Goal: Information Seeking & Learning: Learn about a topic

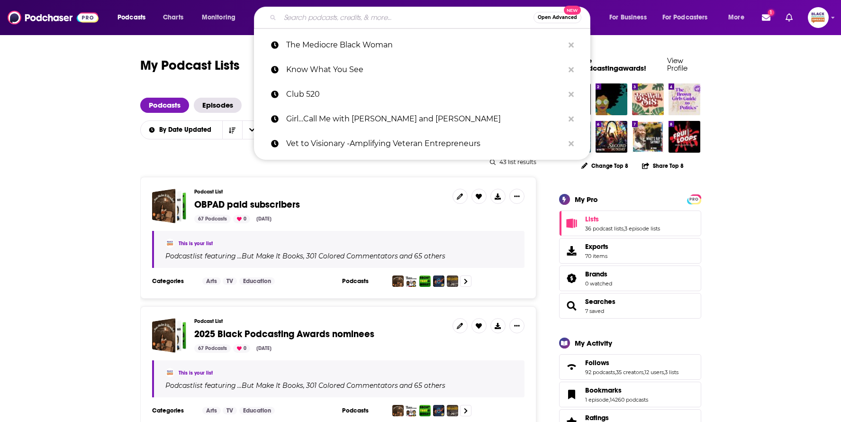
click at [316, 21] on input "Search podcasts, credits, & more..." at bounding box center [406, 17] width 253 height 15
paste input "[PERSON_NAME]"
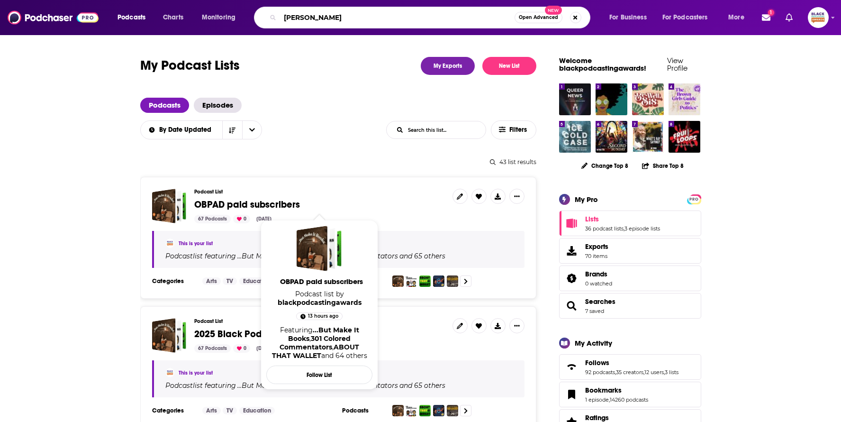
type input "[PERSON_NAME]"
click at [273, 202] on span "OBPAD paid subscribers" at bounding box center [247, 204] width 106 height 12
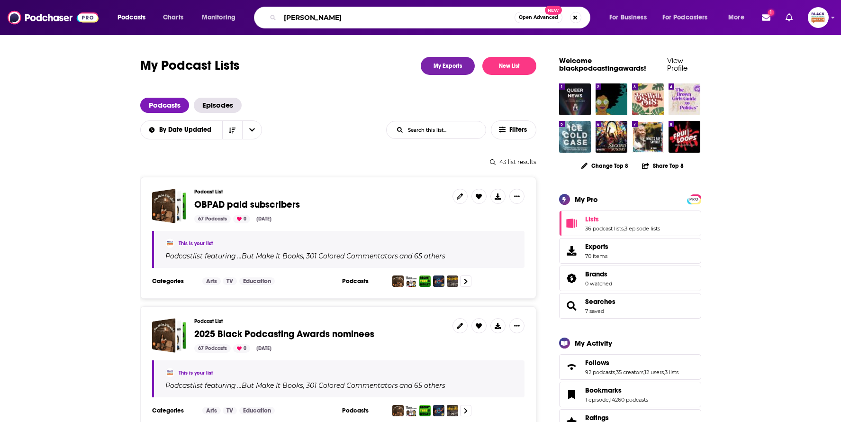
click at [375, 21] on input "[PERSON_NAME]" at bounding box center [397, 17] width 234 height 15
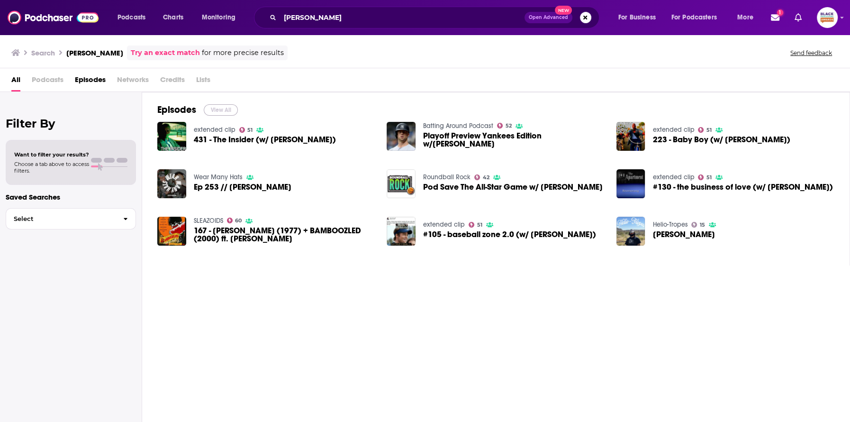
click at [215, 111] on button "View All" at bounding box center [221, 109] width 34 height 11
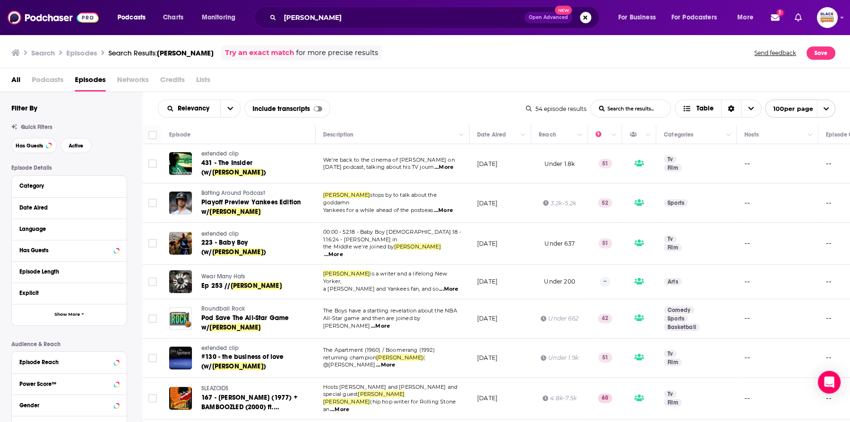
click at [271, 51] on link "Try an exact match" at bounding box center [259, 52] width 69 height 11
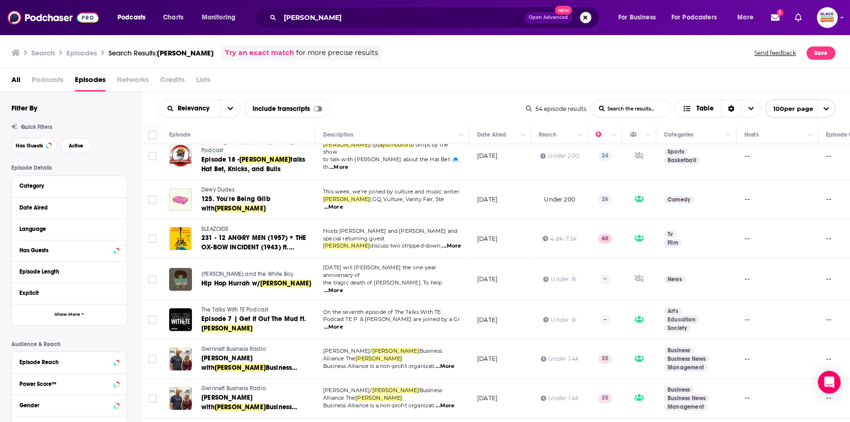
scroll to position [403, 0]
click at [224, 106] on button "open menu" at bounding box center [230, 108] width 20 height 17
click at [399, 106] on div "Relevancy Relevancy By Rating Trending New Power Score List Search Input Search…" at bounding box center [342, 108] width 368 height 18
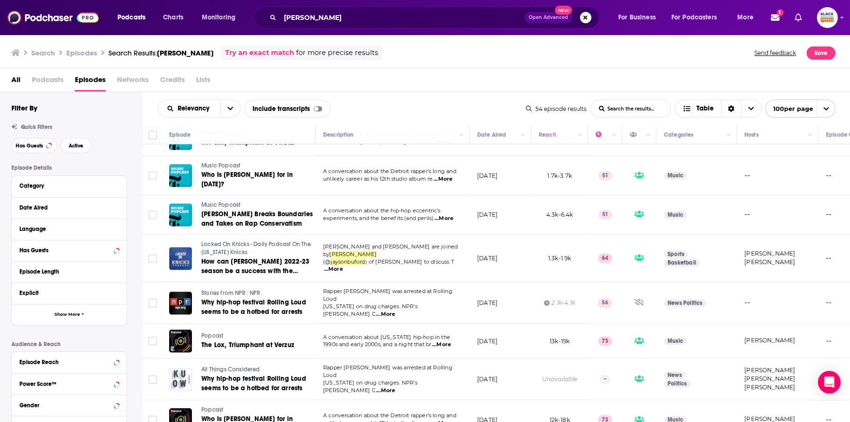
scroll to position [1082, 0]
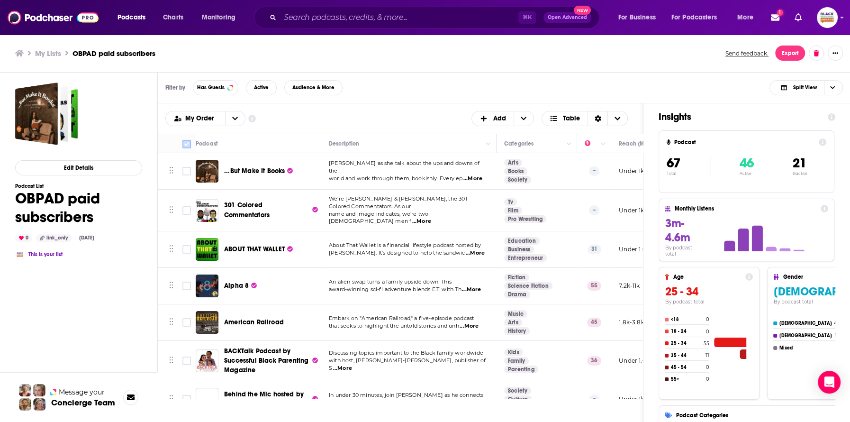
click at [186, 142] on input "Toggle select all" at bounding box center [186, 144] width 9 height 9
checkbox input "true"
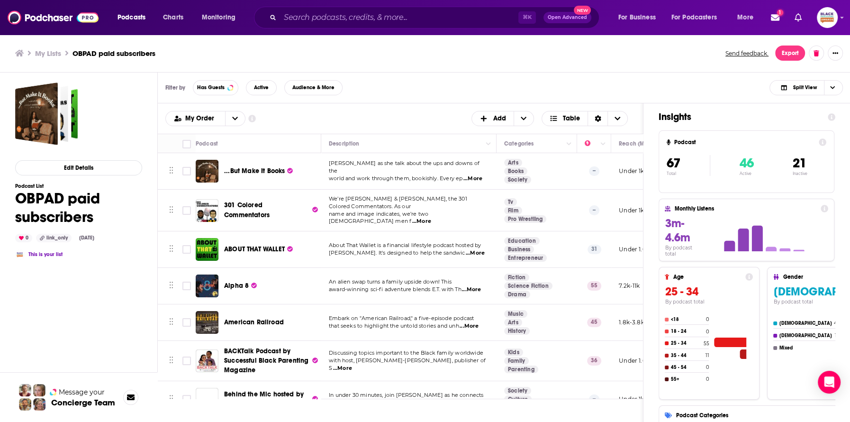
checkbox input "true"
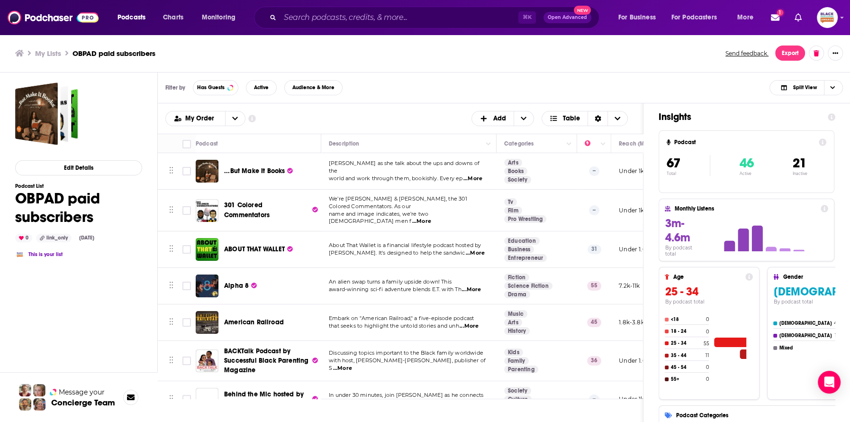
checkbox input "true"
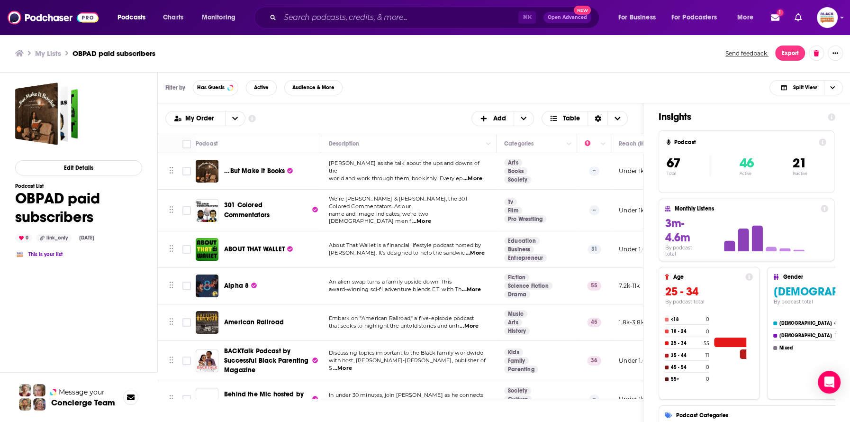
checkbox input "true"
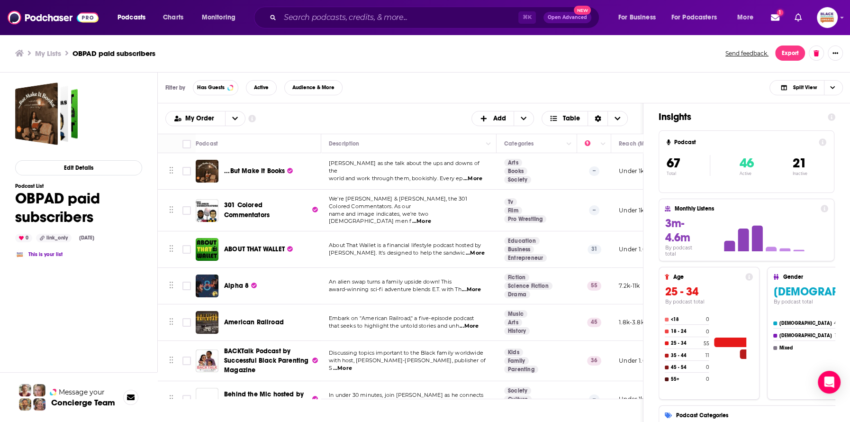
checkbox input "true"
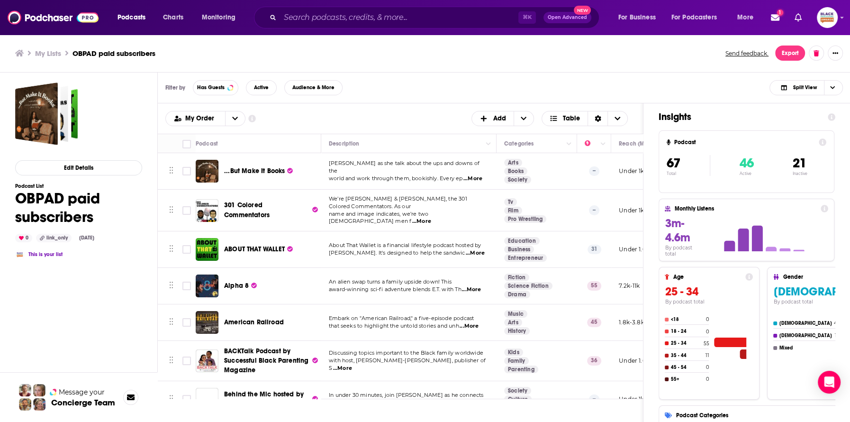
checkbox input "true"
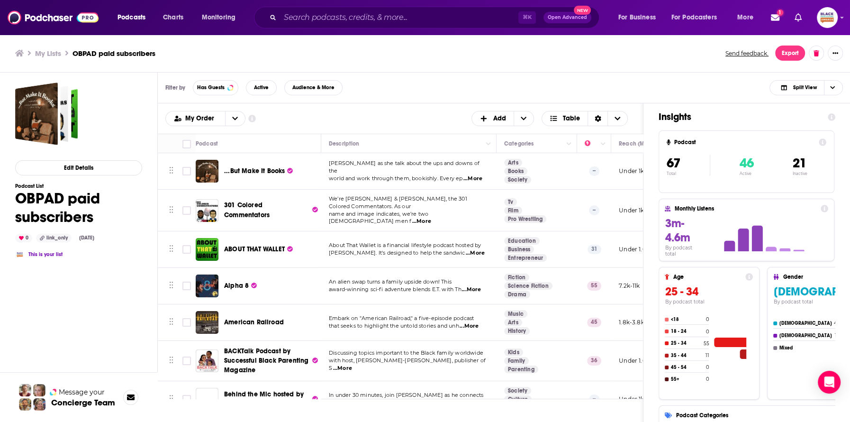
checkbox input "true"
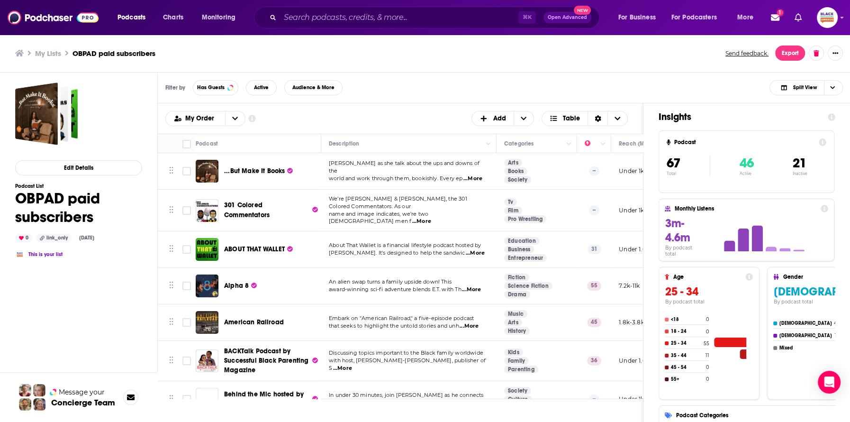
checkbox input "true"
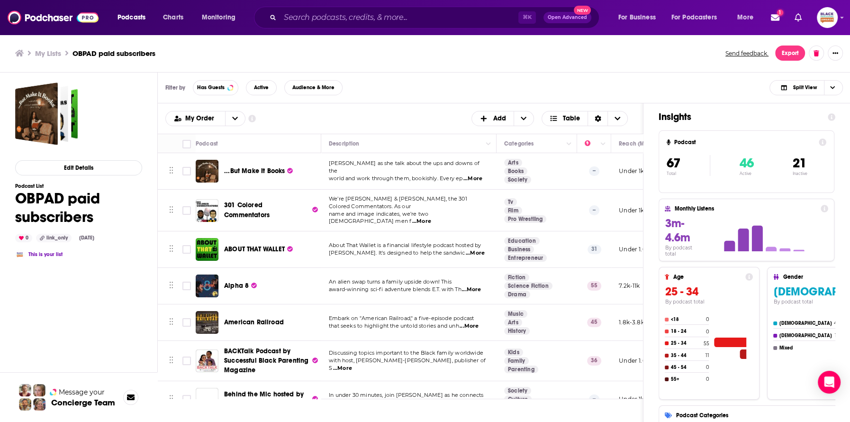
checkbox input "true"
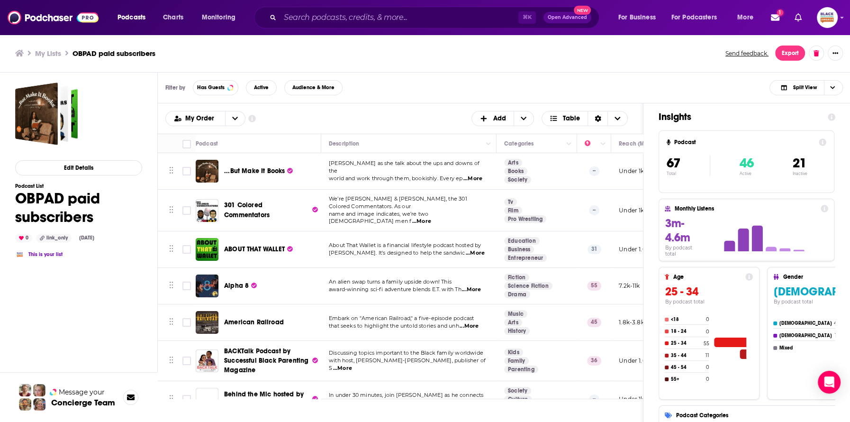
checkbox input "true"
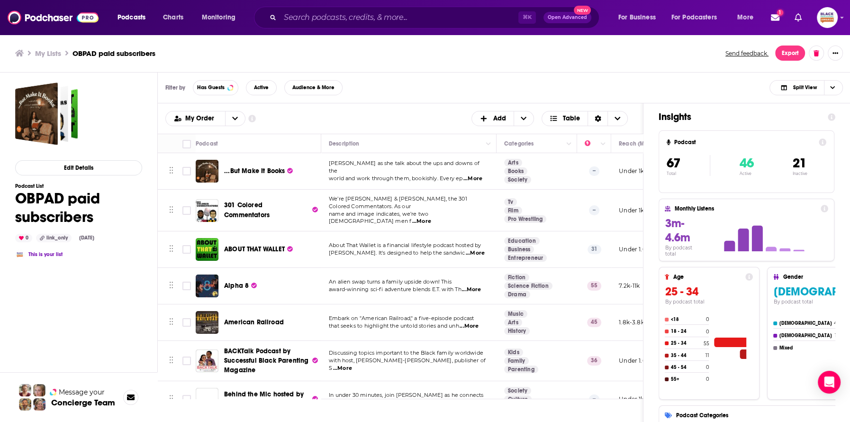
checkbox input "true"
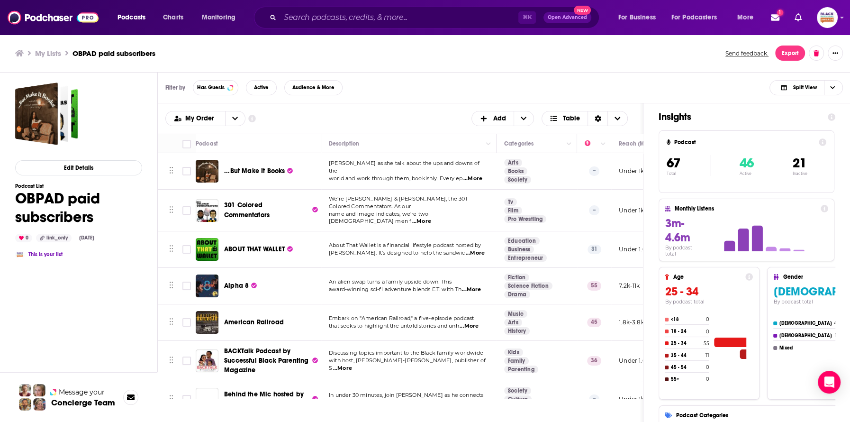
checkbox input "true"
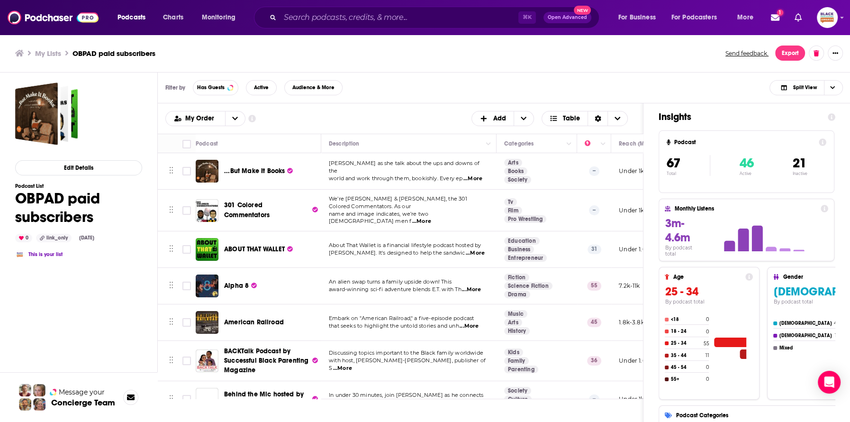
checkbox input "true"
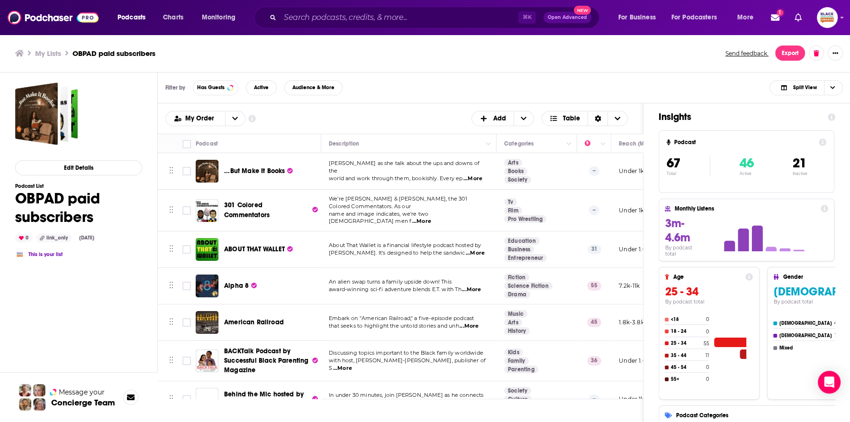
checkbox input "true"
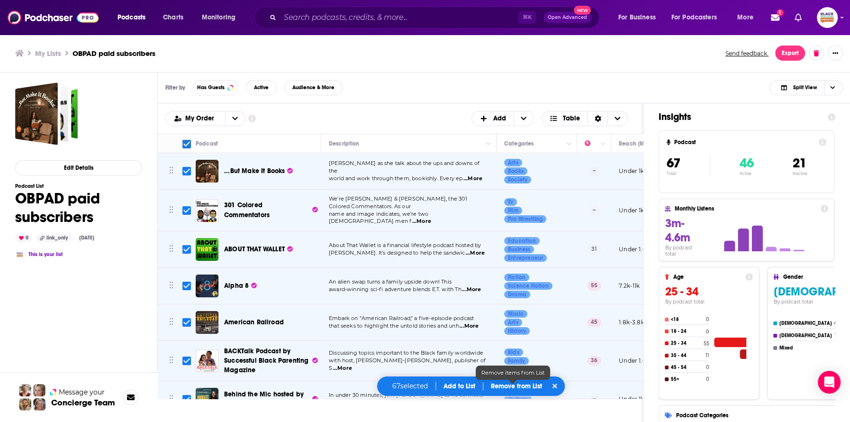
click at [513, 385] on p "Remove from List" at bounding box center [516, 386] width 51 height 8
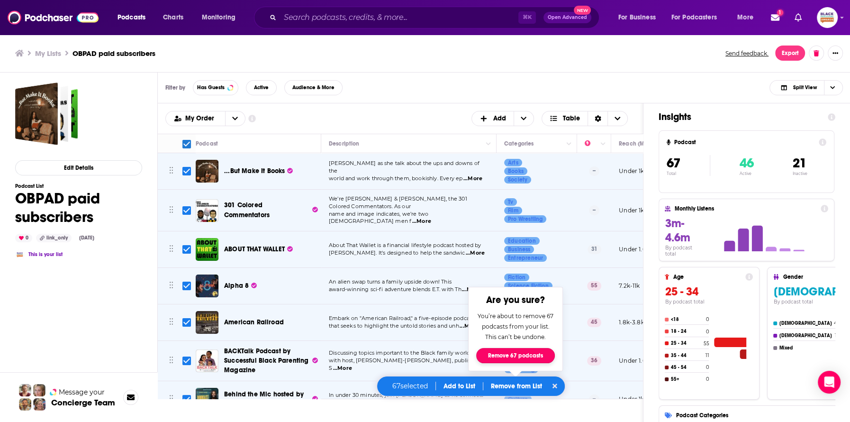
click at [514, 353] on button "Remove 67 podcasts" at bounding box center [515, 355] width 79 height 15
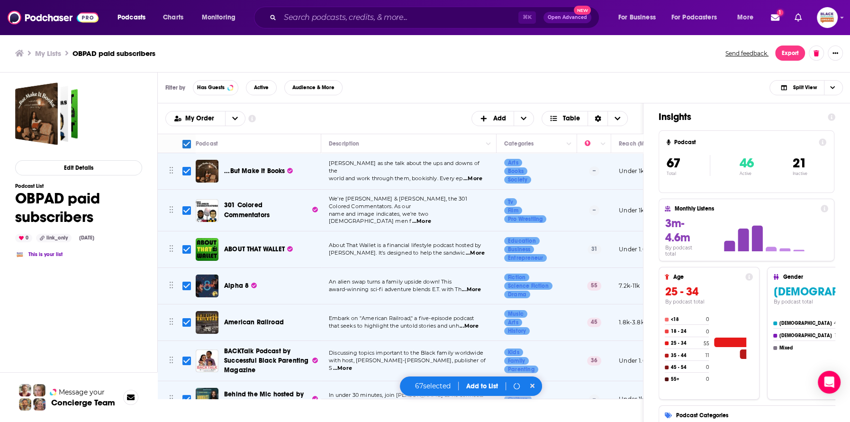
checkbox input "false"
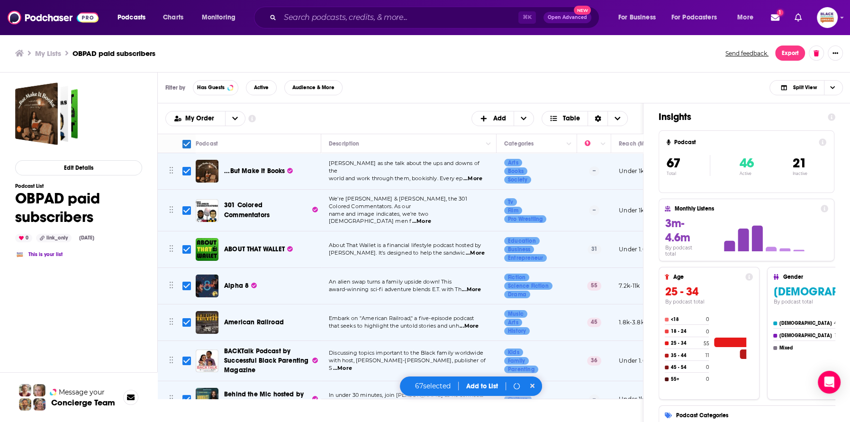
checkbox input "false"
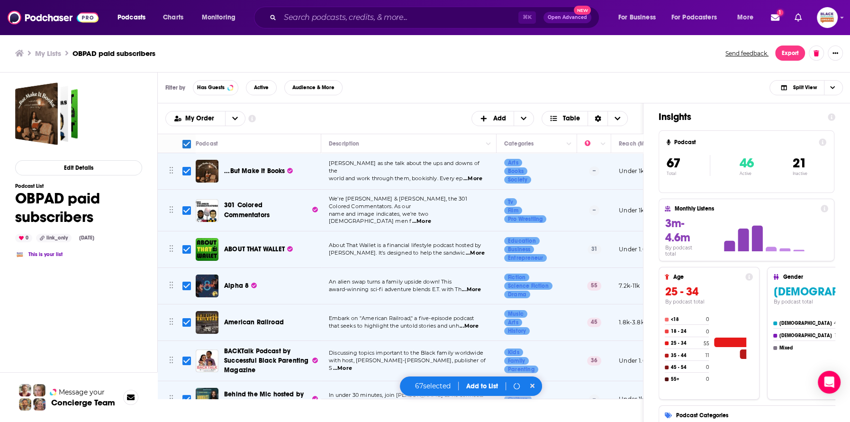
checkbox input "false"
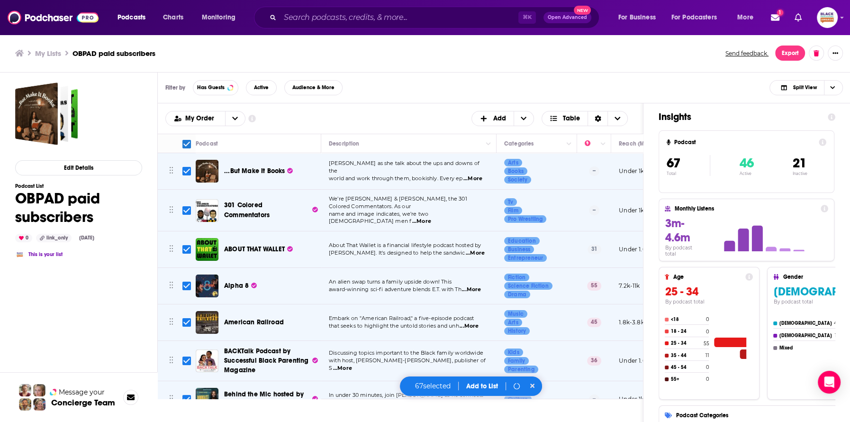
checkbox input "false"
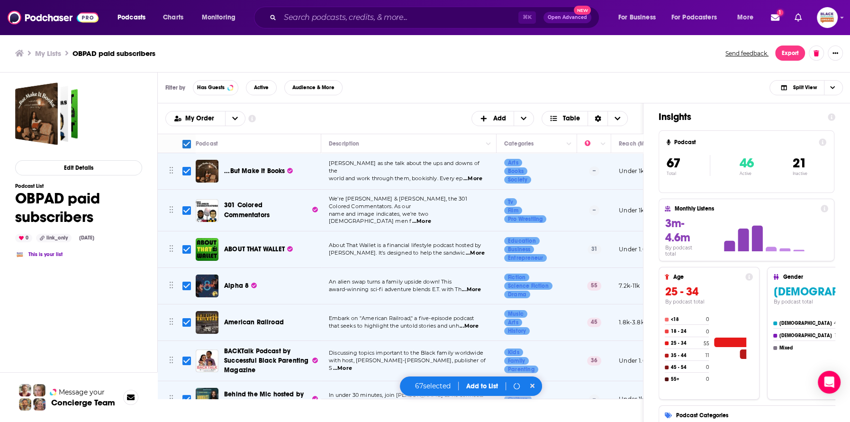
checkbox input "false"
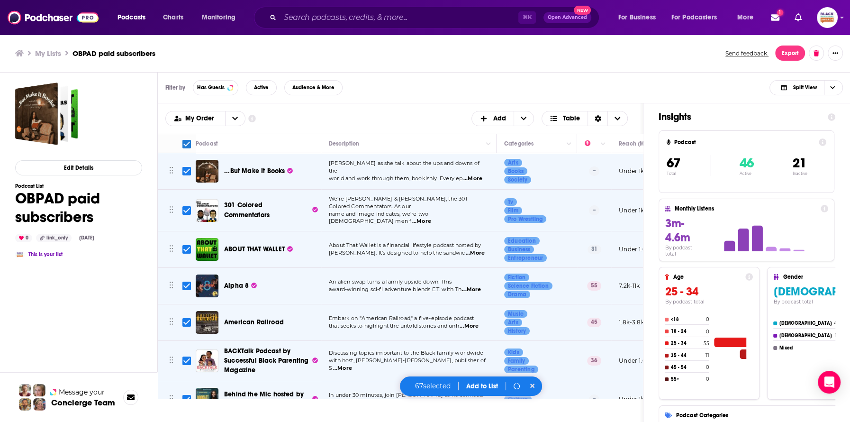
checkbox input "false"
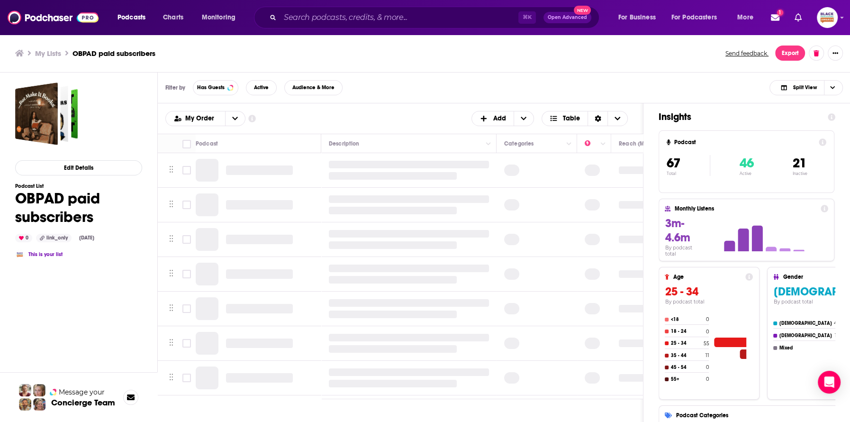
click at [58, 53] on h3 "My Lists" at bounding box center [48, 53] width 26 height 9
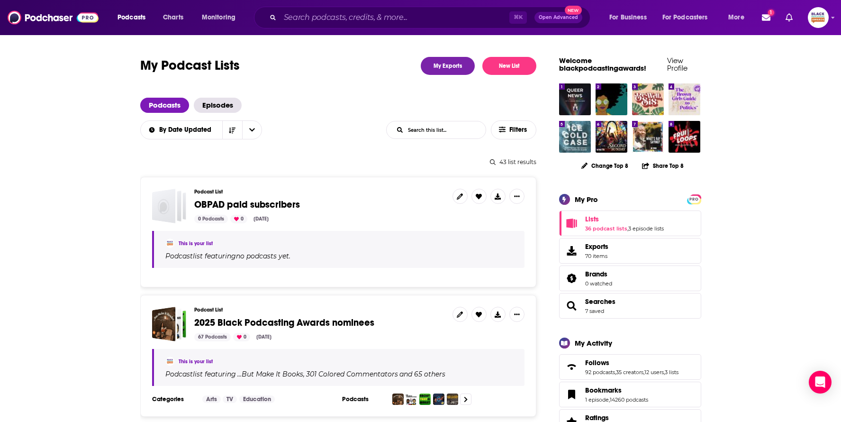
click at [306, 320] on span "2025 Black Podcasting Awards nominees" at bounding box center [284, 322] width 180 height 12
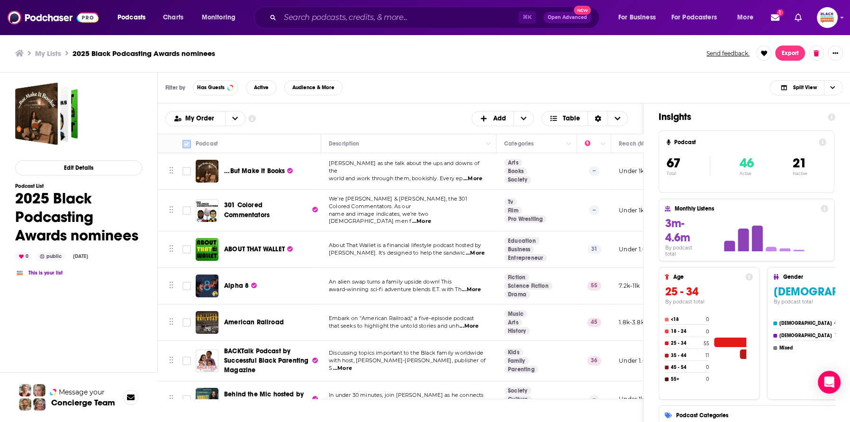
click at [186, 143] on input "Toggle select all" at bounding box center [186, 144] width 9 height 9
checkbox input "true"
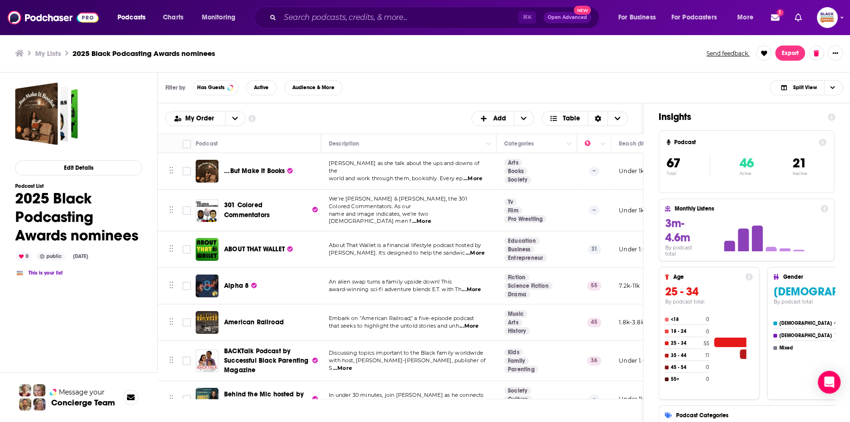
checkbox input "true"
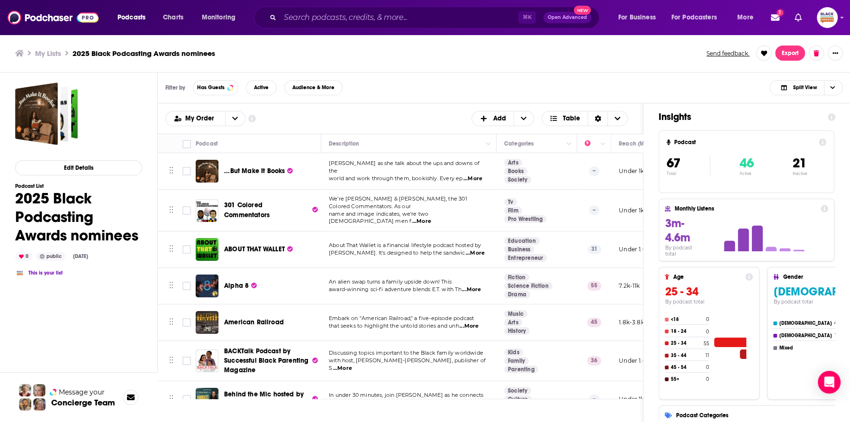
checkbox input "true"
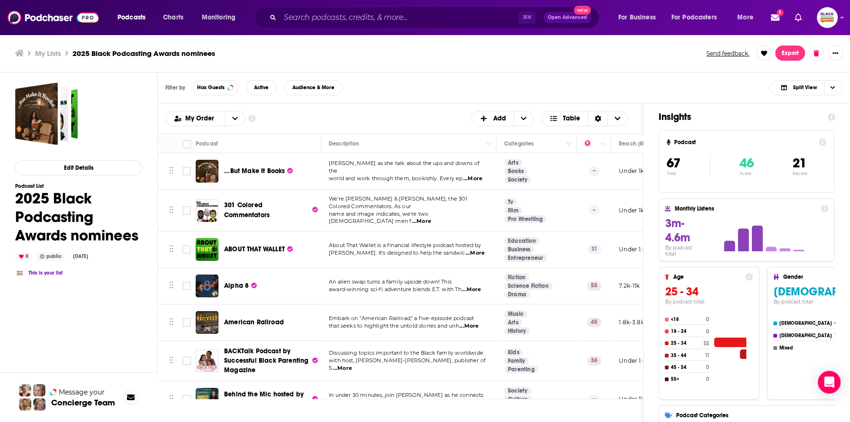
checkbox input "true"
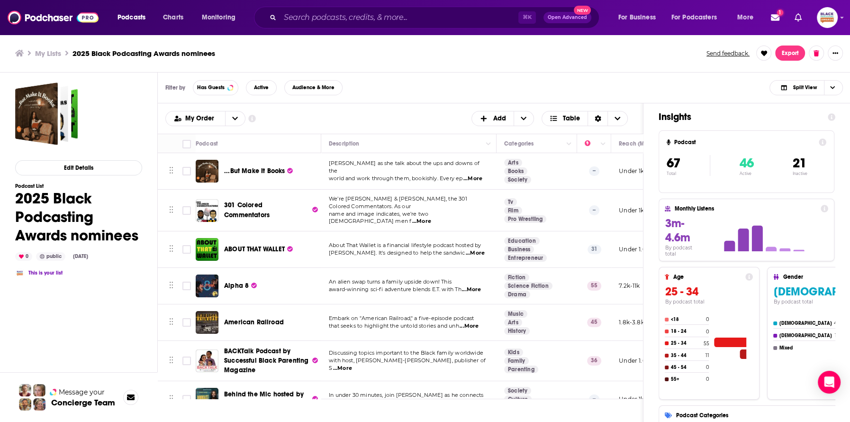
checkbox input "true"
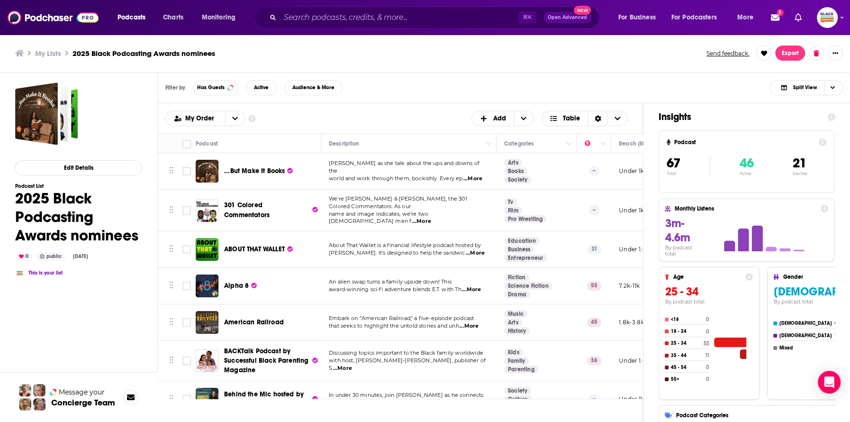
checkbox input "true"
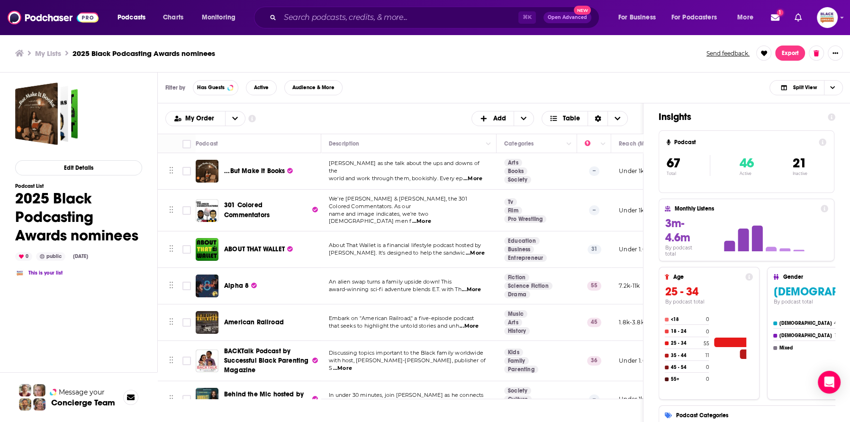
checkbox input "true"
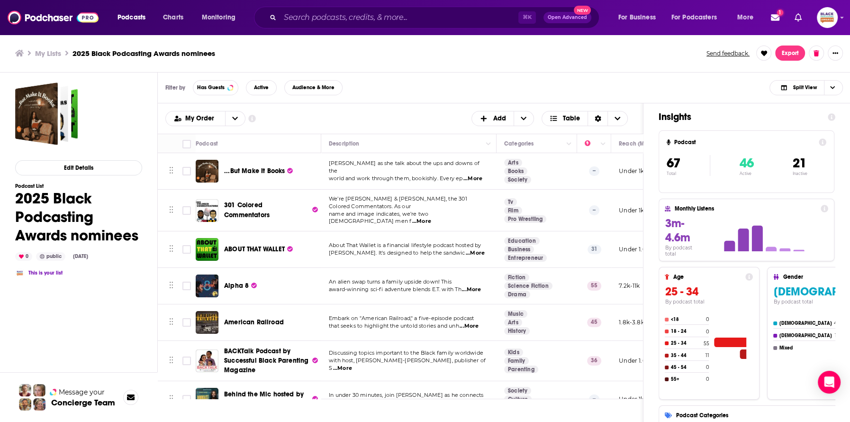
checkbox input "true"
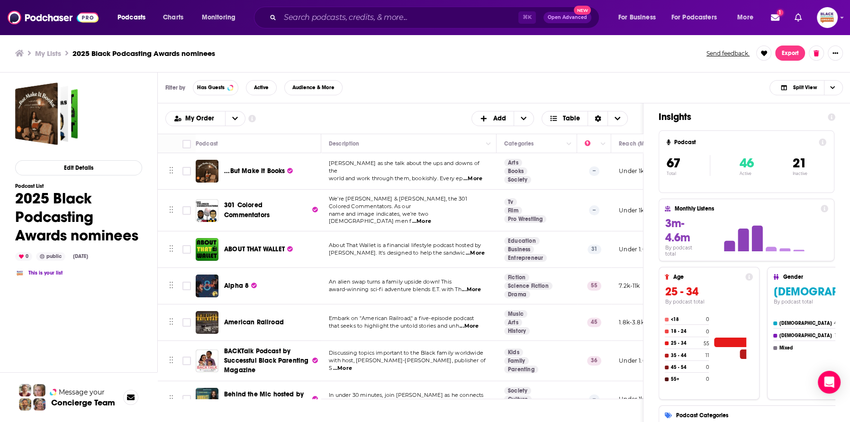
checkbox input "true"
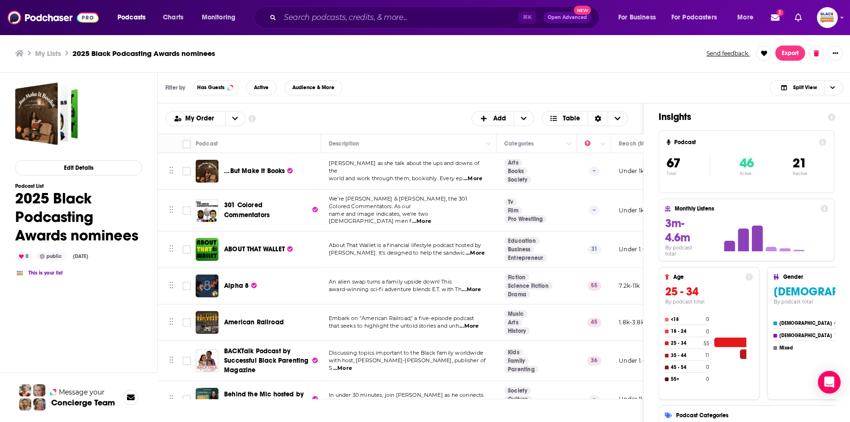
checkbox input "true"
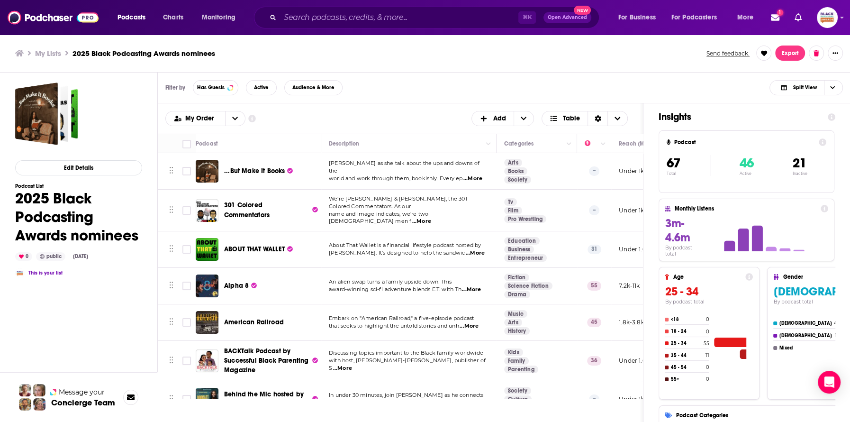
checkbox input "true"
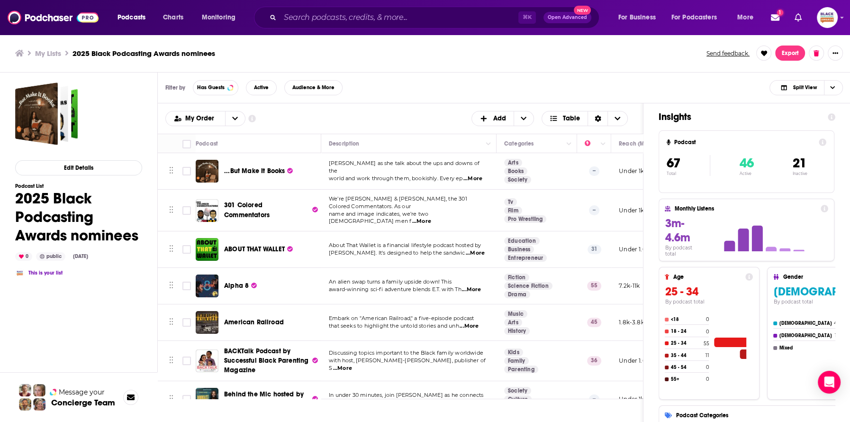
checkbox input "true"
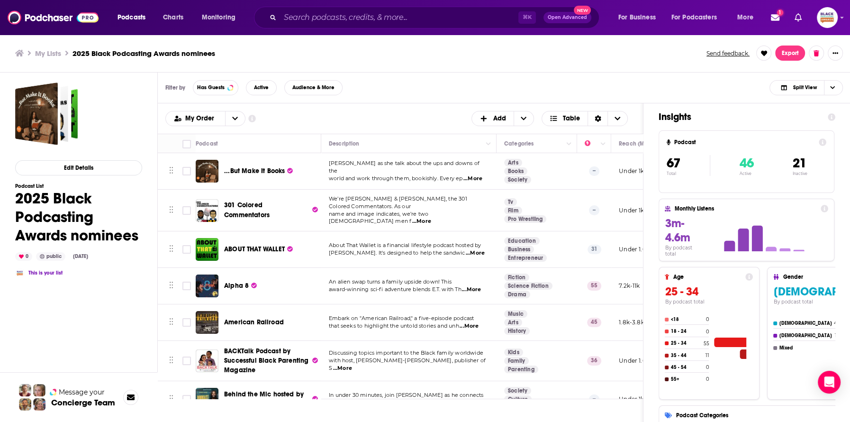
checkbox input "true"
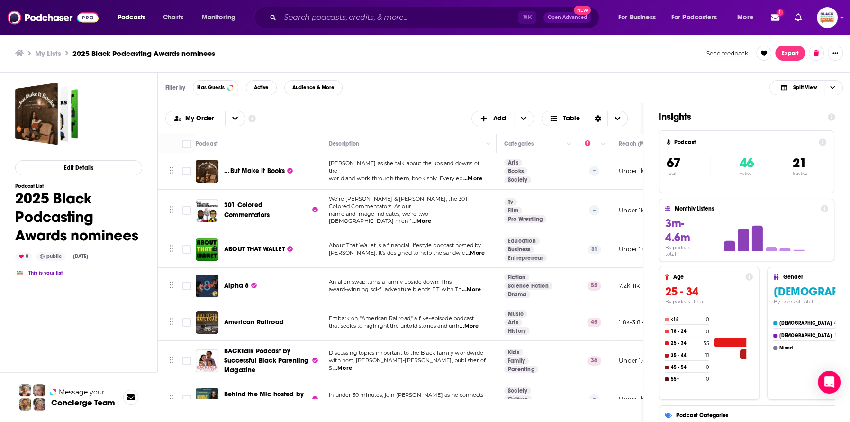
checkbox input "true"
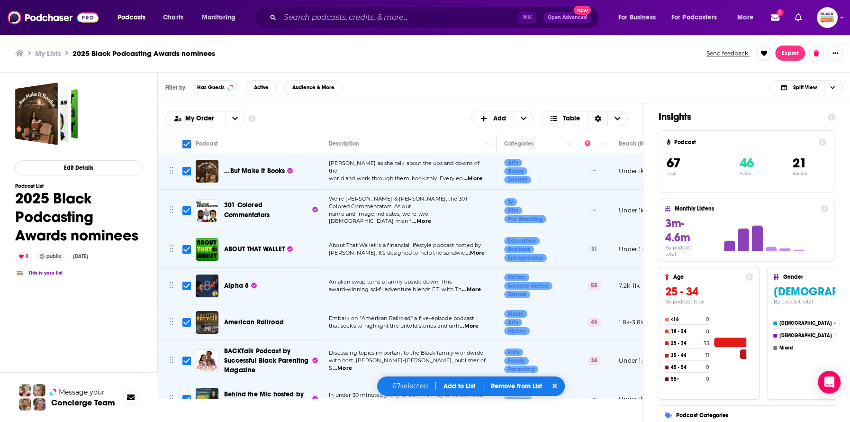
click at [453, 387] on button "Add to List" at bounding box center [459, 386] width 47 height 8
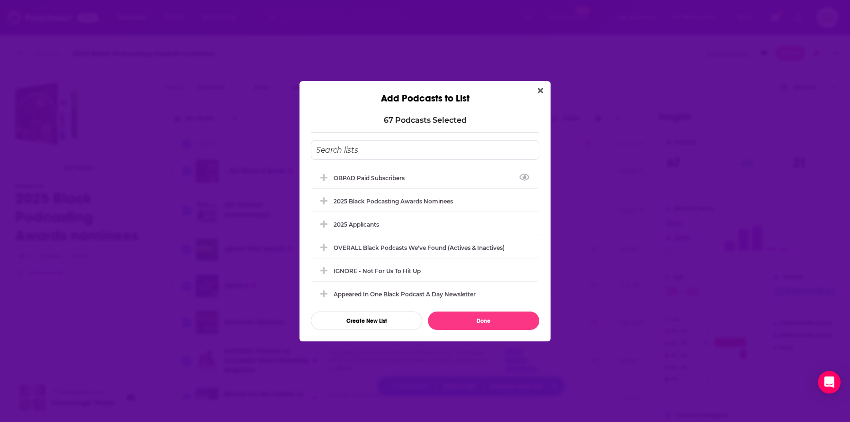
click at [401, 153] on input "Add Podcast To List" at bounding box center [425, 149] width 228 height 19
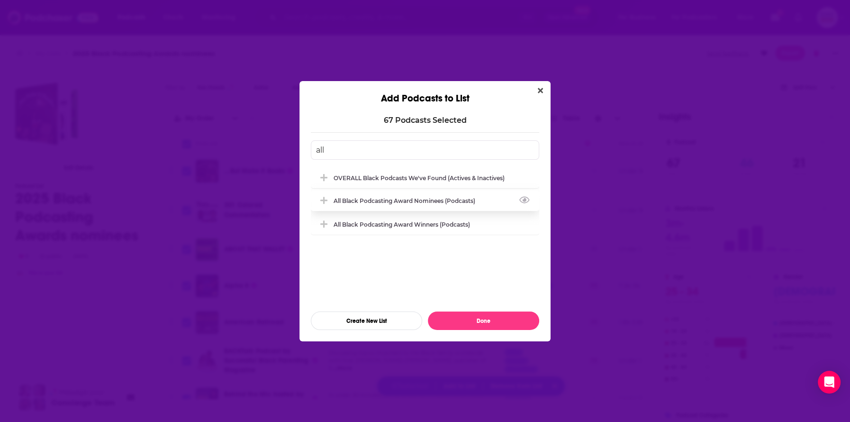
click at [413, 200] on div "All Black Podcasting Award nominees (podcasts)" at bounding box center [406, 200] width 147 height 7
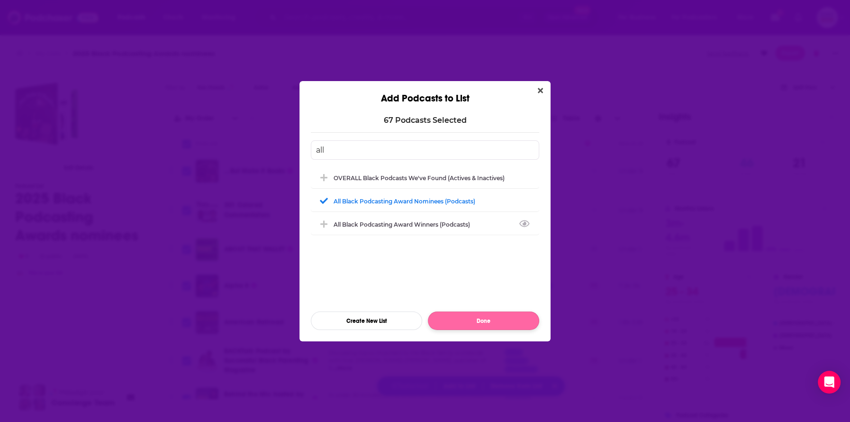
type input "all"
click at [472, 318] on button "Done" at bounding box center [483, 320] width 111 height 18
checkbox input "false"
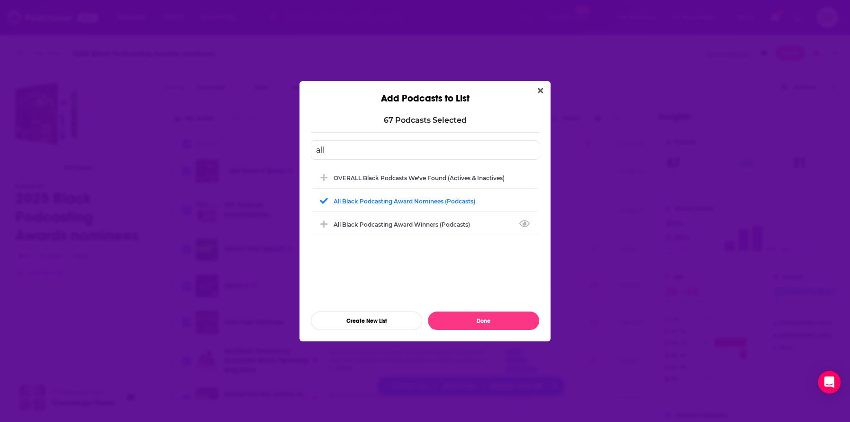
checkbox input "false"
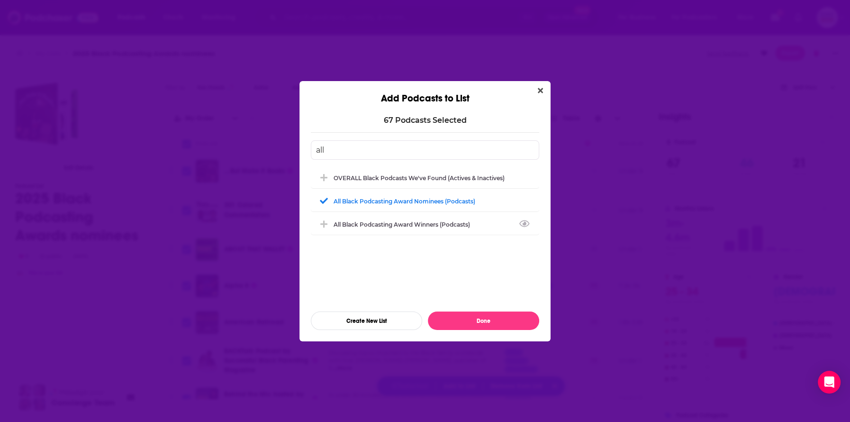
checkbox input "false"
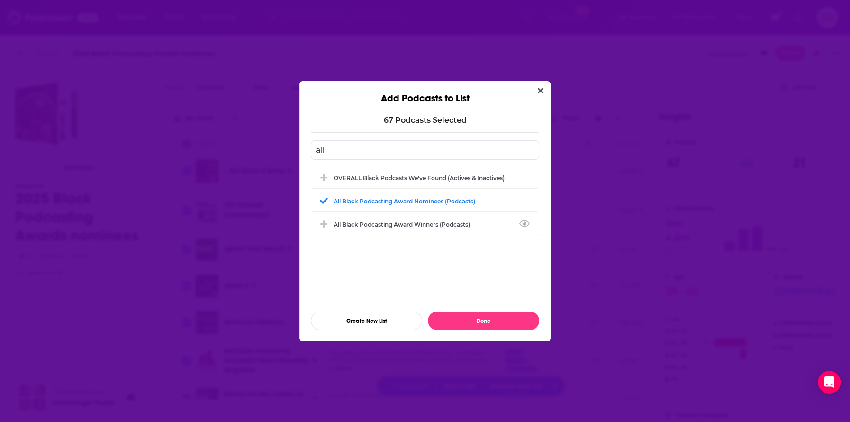
checkbox input "false"
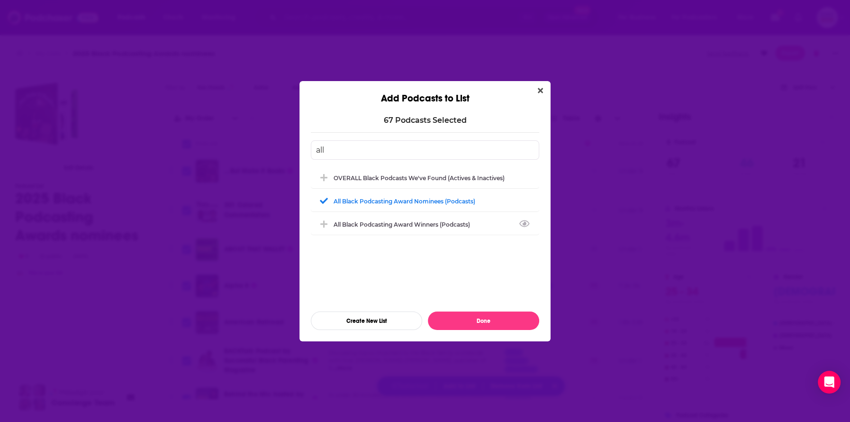
checkbox input "false"
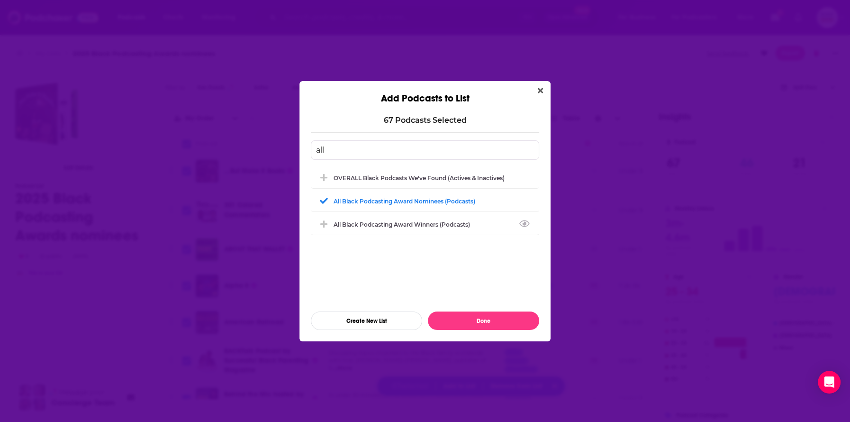
checkbox input "false"
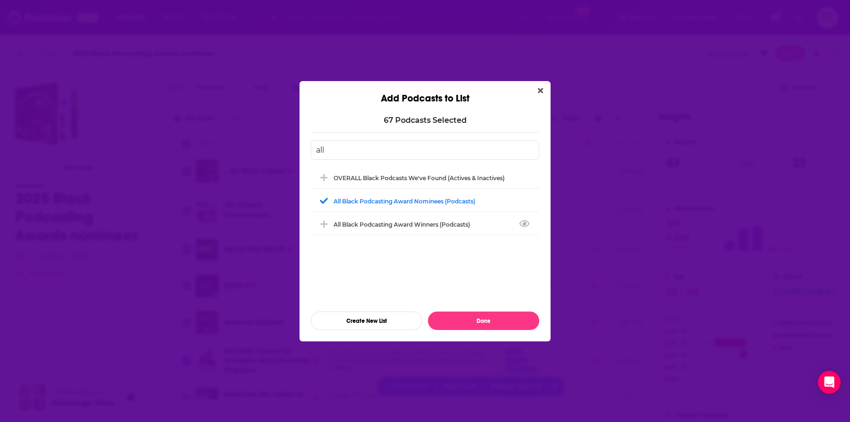
checkbox input "false"
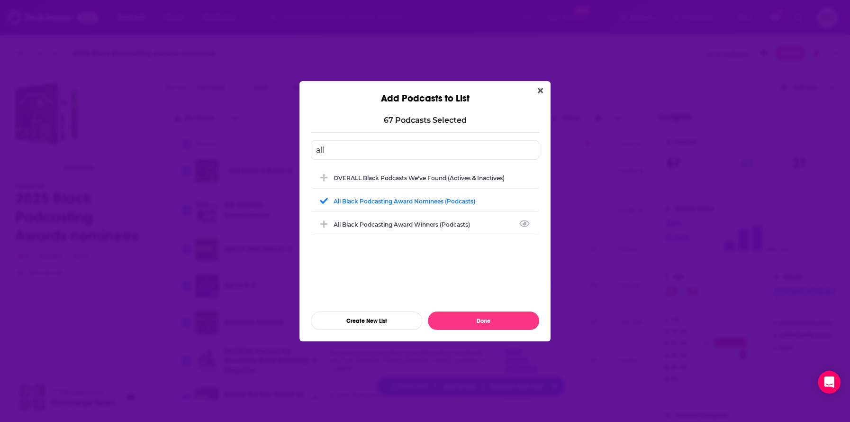
checkbox input "false"
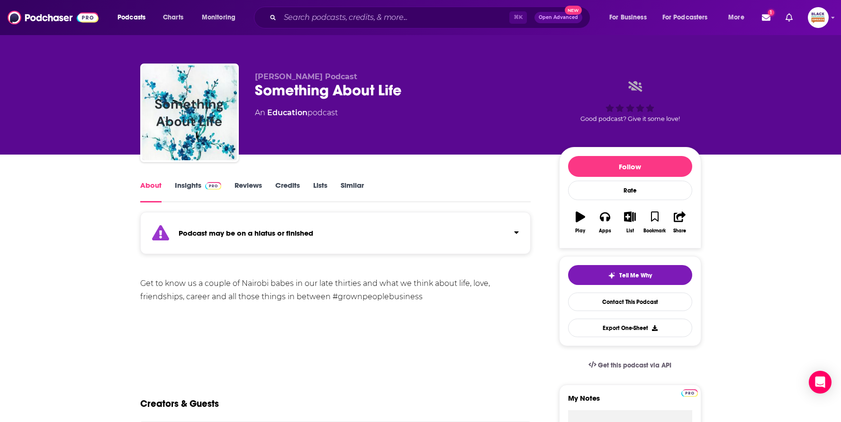
click at [420, 233] on div "Podcast may be on a hiatus or finished" at bounding box center [335, 233] width 391 height 42
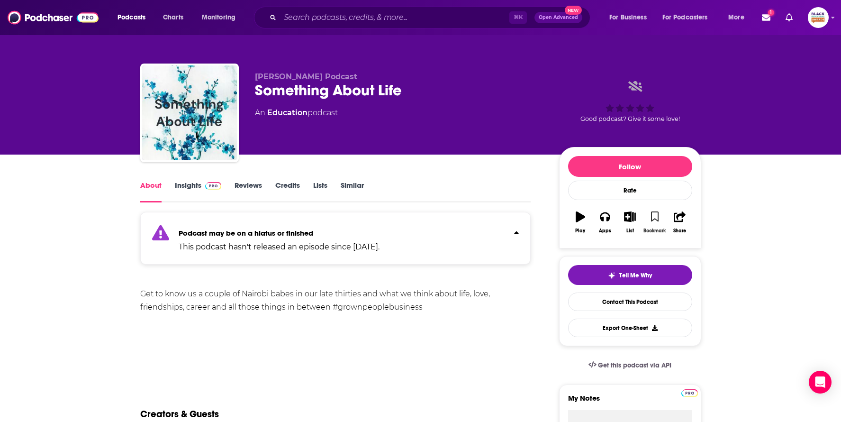
click at [656, 220] on icon "button" at bounding box center [655, 216] width 8 height 10
click at [624, 218] on icon "button" at bounding box center [630, 216] width 12 height 10
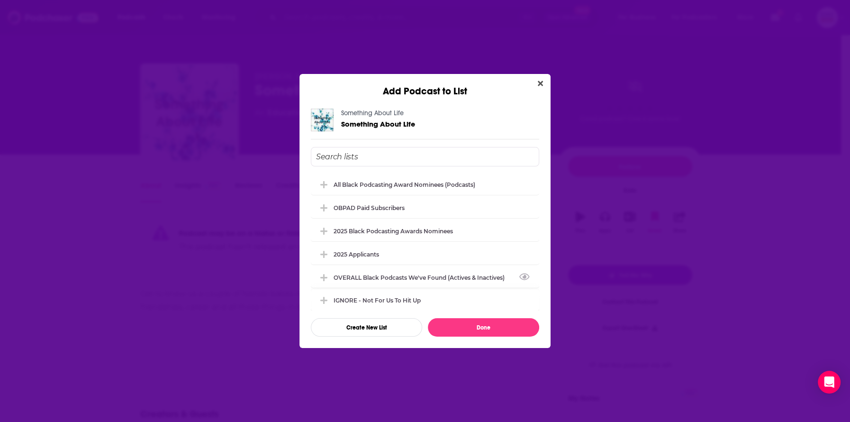
drag, startPoint x: 401, startPoint y: 281, endPoint x: 430, endPoint y: 292, distance: 31.3
click at [401, 281] on div "OVERALL Black podcasts we've found (actives & inactives)" at bounding box center [425, 277] width 228 height 21
click at [482, 326] on button "Done" at bounding box center [483, 327] width 111 height 18
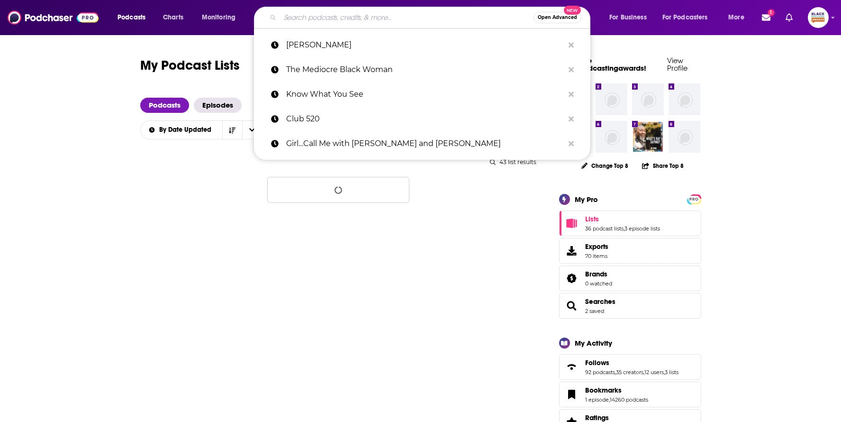
type input "Diverse Devotions: Black Belief Beyond Boundaries"
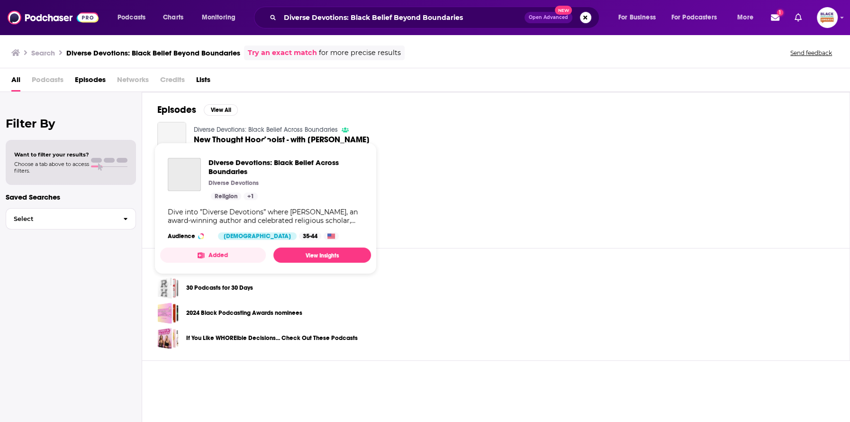
click at [297, 130] on link "Diverse Devotions: Black Belief Across Boundaries" at bounding box center [266, 130] width 144 height 8
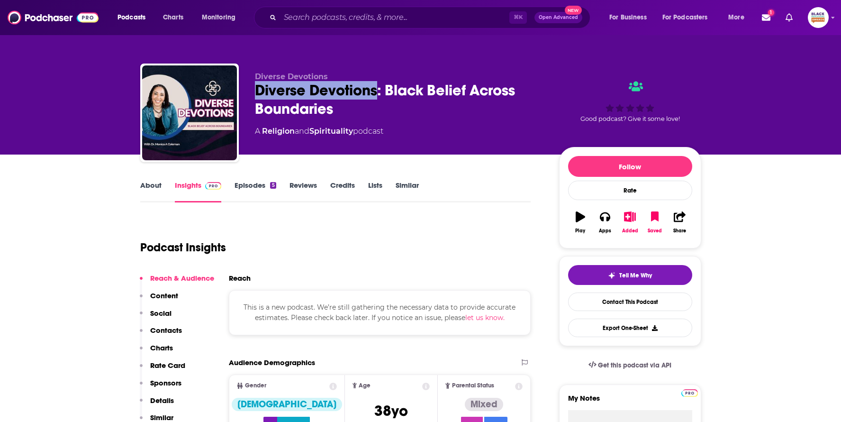
drag, startPoint x: 255, startPoint y: 90, endPoint x: 375, endPoint y: 96, distance: 120.4
click at [375, 96] on div "Diverse Devotions: Black Belief Across Boundaries" at bounding box center [399, 99] width 289 height 37
click at [674, 217] on icon "button" at bounding box center [679, 216] width 12 height 10
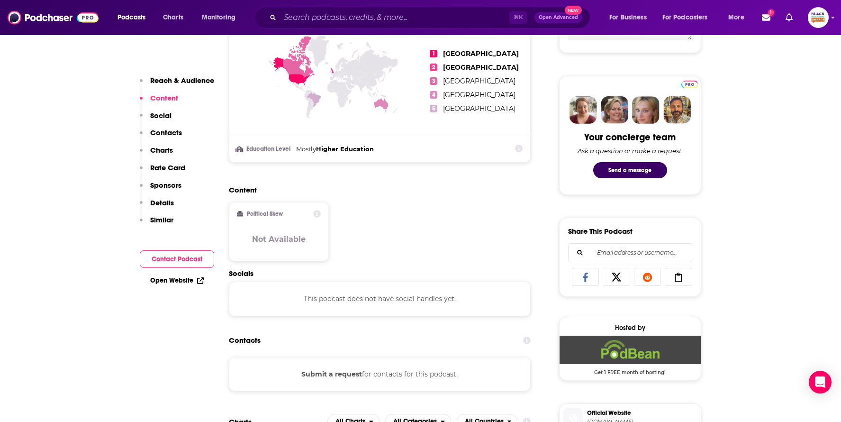
scroll to position [558, 0]
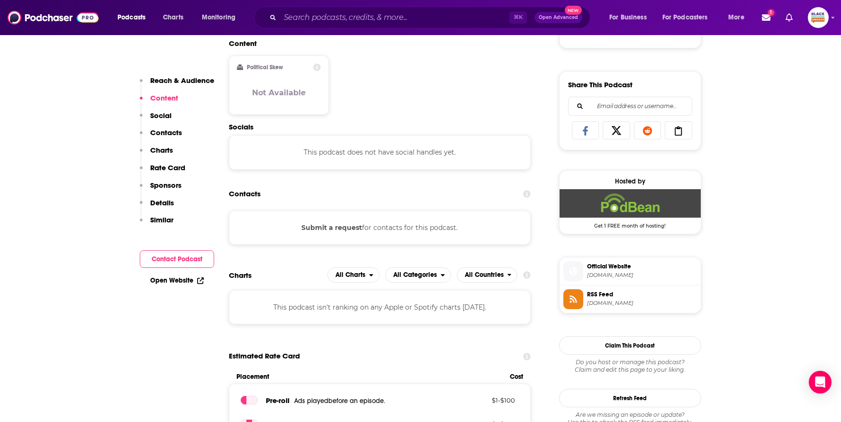
click at [657, 262] on span "Official Website" at bounding box center [642, 266] width 110 height 9
click at [613, 299] on span "[DOMAIN_NAME]" at bounding box center [642, 302] width 110 height 7
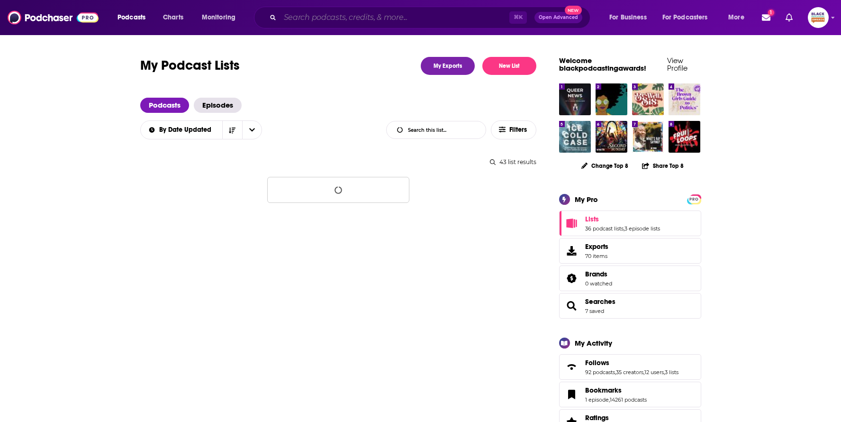
click at [391, 21] on input "Search podcasts, credits, & more..." at bounding box center [394, 17] width 229 height 15
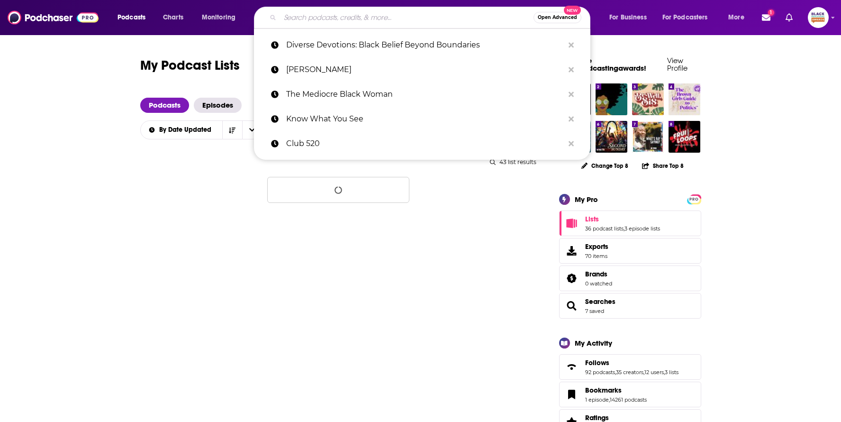
paste input "Chief of Cybersecurity"
type input "Chief of Cybersecurity"
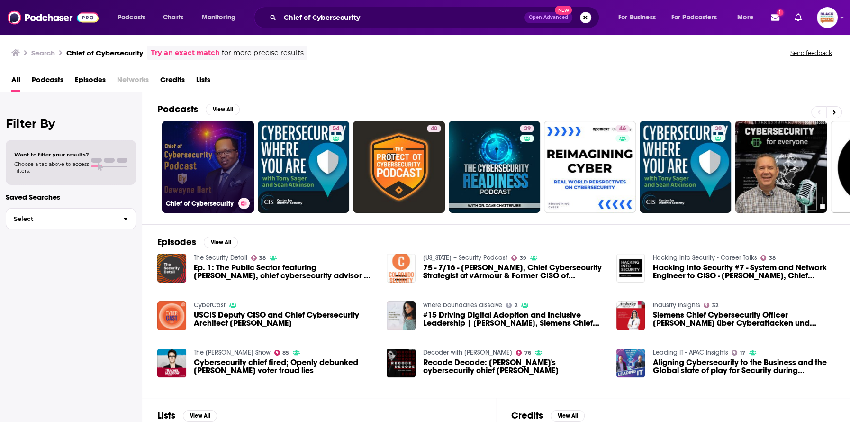
click at [210, 139] on link "Chief of Cybersecurity" at bounding box center [208, 167] width 92 height 92
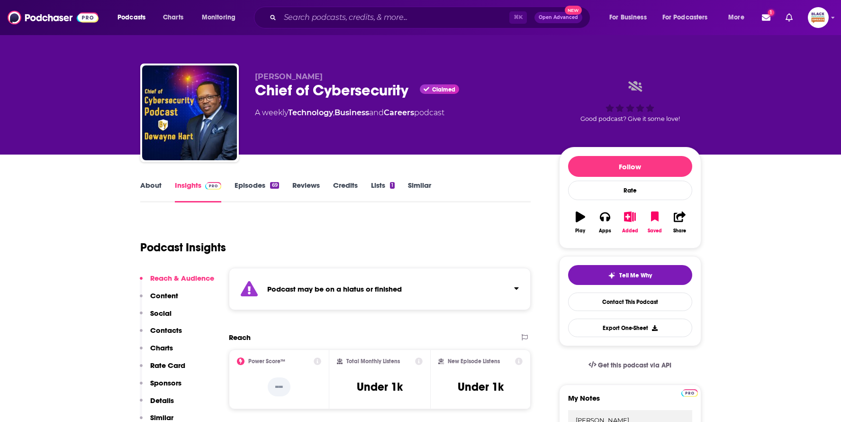
click at [481, 293] on div "Podcast may be on a hiatus or finished" at bounding box center [380, 289] width 302 height 42
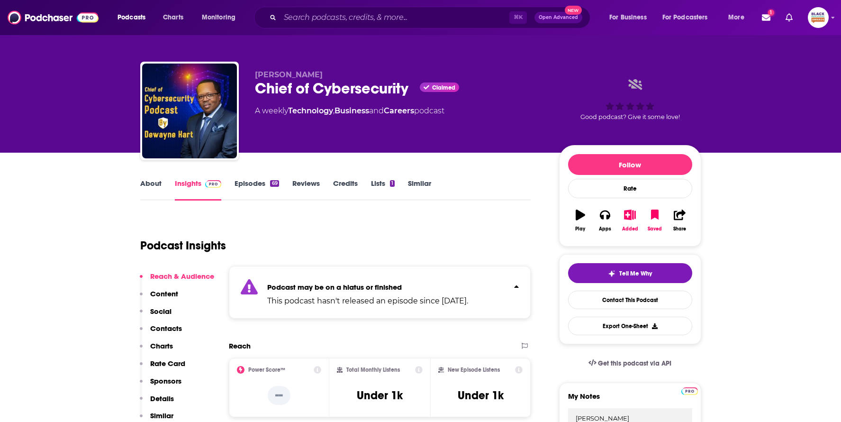
scroll to position [2, 0]
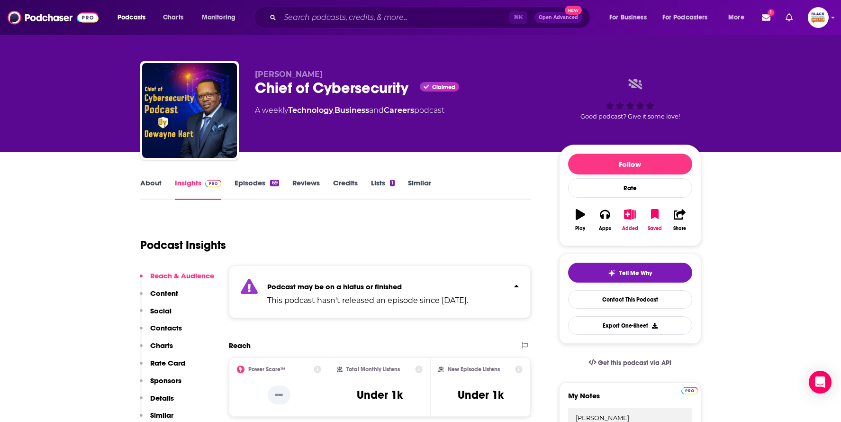
click at [415, 189] on link "Similar" at bounding box center [419, 189] width 23 height 22
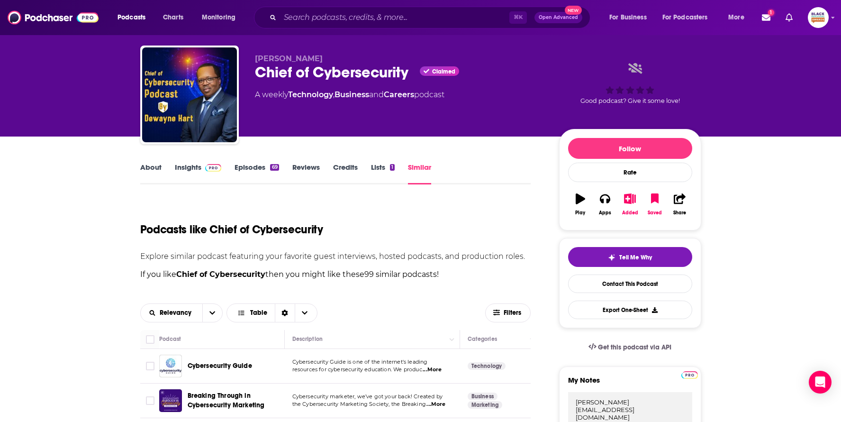
scroll to position [163, 0]
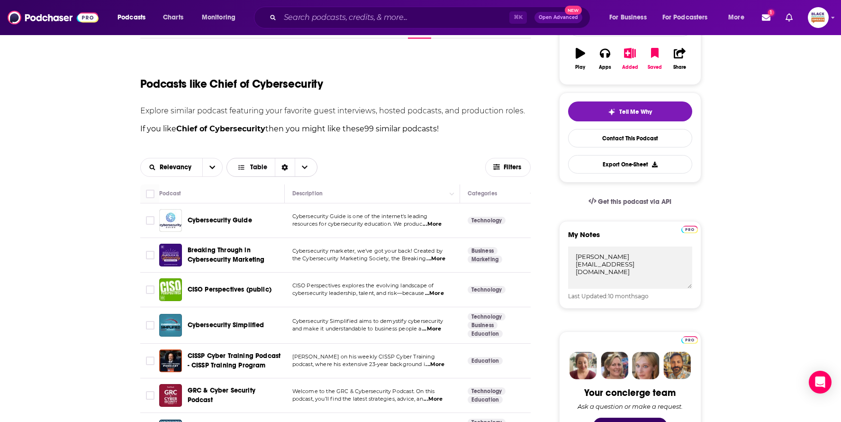
click at [278, 168] on div "Sort Direction" at bounding box center [285, 167] width 20 height 18
click at [254, 165] on span "Table" at bounding box center [258, 167] width 17 height 7
click at [254, 197] on span "Gallery" at bounding box center [278, 199] width 64 height 5
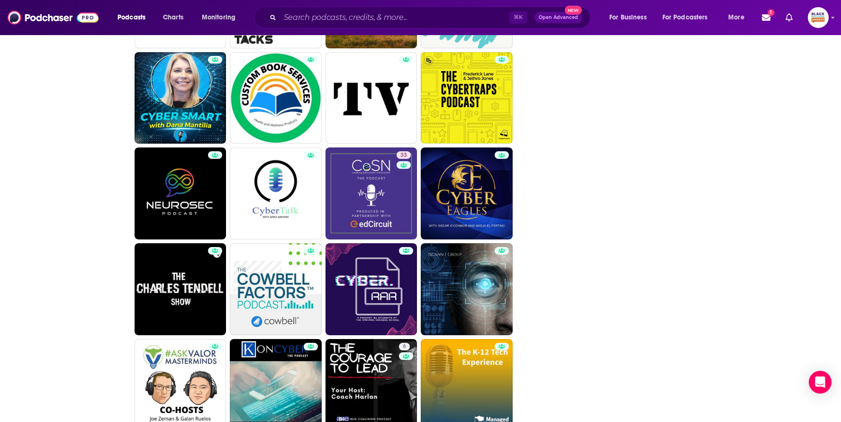
scroll to position [2205, 0]
